Goal: Answer question/provide support: Share knowledge or assist other users

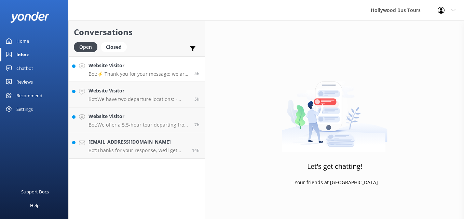
click at [172, 66] on h4 "Website Visitor" at bounding box center [139, 66] width 101 height 8
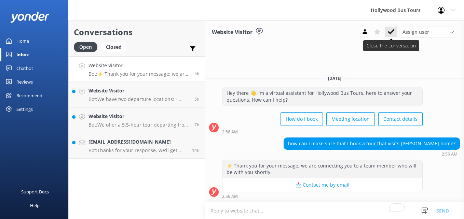
click at [392, 31] on icon at bounding box center [391, 31] width 7 height 7
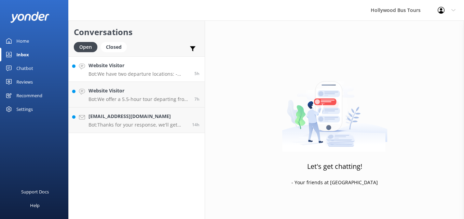
click at [162, 72] on p "Bot: We have two departure locations: - [STREET_ADDRESS]. Please check-in insid…" at bounding box center [139, 74] width 101 height 6
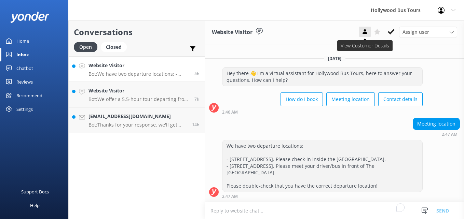
scroll to position [2, 0]
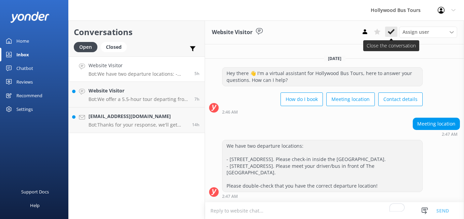
click at [390, 31] on icon at bounding box center [391, 31] width 7 height 7
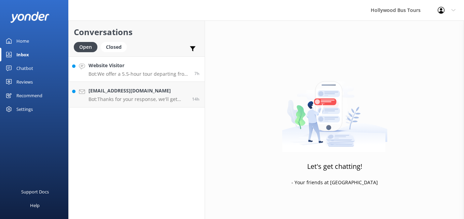
click at [180, 63] on h4 "Website Visitor" at bounding box center [139, 66] width 101 height 8
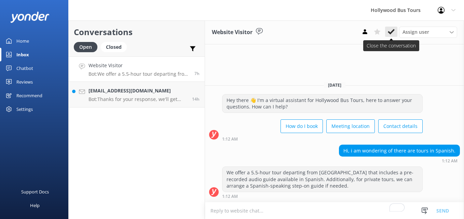
click at [386, 31] on button at bounding box center [391, 32] width 12 height 10
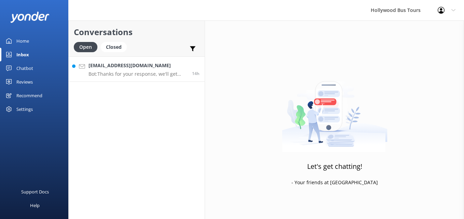
click at [133, 70] on div "[EMAIL_ADDRESS][DOMAIN_NAME] Bot: Thanks for your response, we'll get back to y…" at bounding box center [138, 69] width 98 height 15
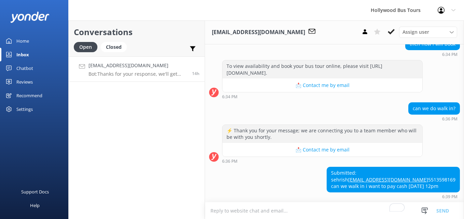
scroll to position [669, 0]
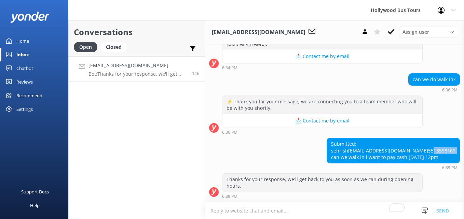
drag, startPoint x: 368, startPoint y: 151, endPoint x: 341, endPoint y: 151, distance: 27.7
click at [341, 151] on div "Submitted: sehrish [EMAIL_ADDRESS][DOMAIN_NAME] 5513598169 can we walk in i wan…" at bounding box center [393, 150] width 133 height 25
drag, startPoint x: 341, startPoint y: 151, endPoint x: 367, endPoint y: 147, distance: 26.3
click at [367, 148] on link "[EMAIL_ADDRESS][DOMAIN_NAME]" at bounding box center [388, 151] width 80 height 6
click at [378, 153] on div "Submitted: sehrish [EMAIL_ADDRESS][DOMAIN_NAME] 5513598169 can we walk in i wan…" at bounding box center [393, 150] width 133 height 25
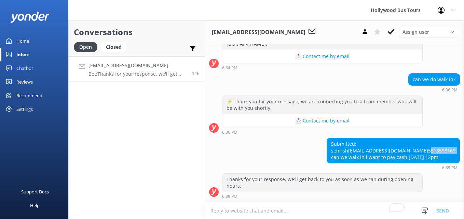
drag, startPoint x: 378, startPoint y: 153, endPoint x: 338, endPoint y: 151, distance: 40.0
click at [338, 151] on div "Submitted: sehrish [EMAIL_ADDRESS][DOMAIN_NAME] 5513598169 can we walk in i wan…" at bounding box center [393, 150] width 133 height 25
copy div "5513598169"
click at [395, 32] on button at bounding box center [391, 32] width 12 height 10
